Goal: Information Seeking & Learning: Check status

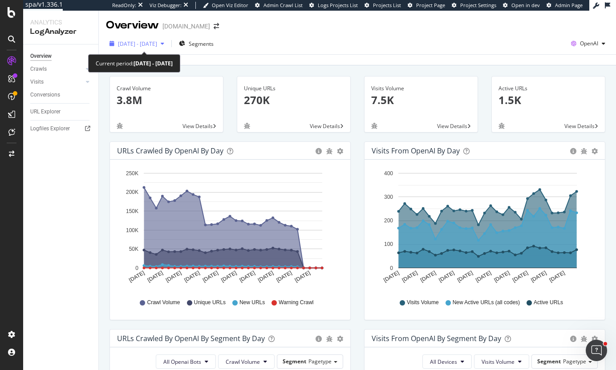
click at [130, 45] on span "[DATE] - [DATE]" at bounding box center [137, 44] width 39 height 8
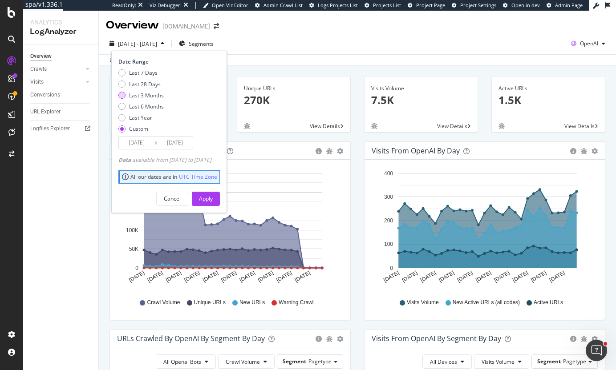
click at [136, 93] on div "Last 3 Months" at bounding box center [146, 96] width 35 height 8
type input "[DATE]"
click at [213, 195] on div "Apply" at bounding box center [206, 199] width 14 height 8
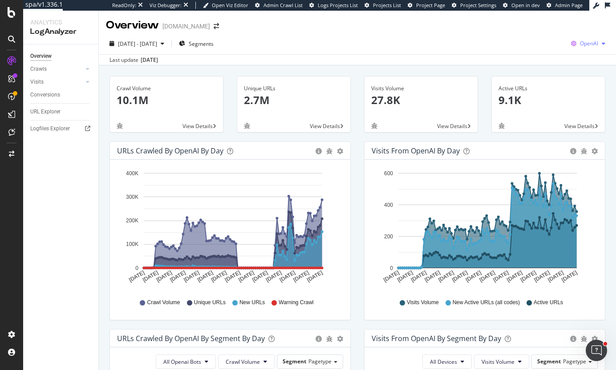
click at [588, 45] on span "OpenAI" at bounding box center [589, 44] width 18 height 8
click at [540, 22] on span "Google" at bounding box center [537, 19] width 33 height 8
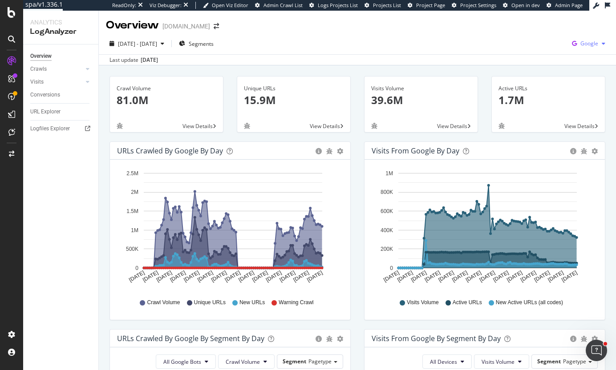
click at [587, 44] on span "Google" at bounding box center [590, 44] width 18 height 8
